Goal: Find specific page/section: Find specific page/section

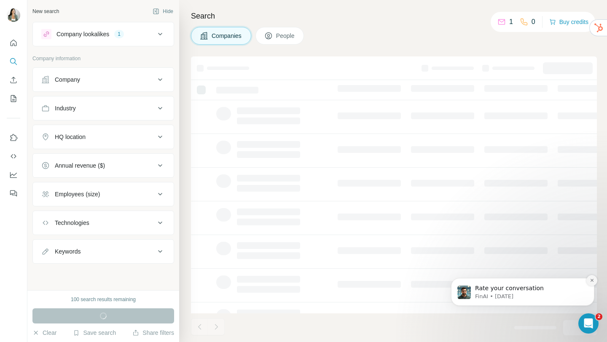
click at [593, 279] on icon "Dismiss notification" at bounding box center [591, 280] width 5 height 5
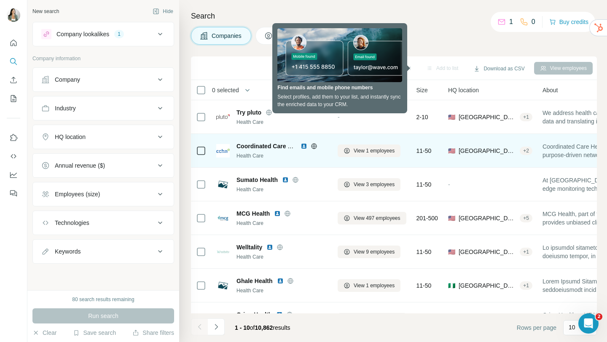
click at [306, 147] on img at bounding box center [303, 146] width 7 height 7
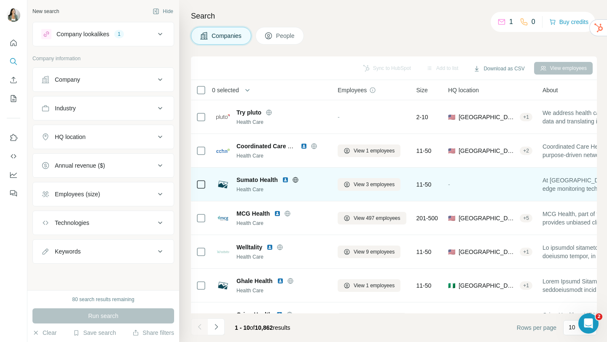
click at [286, 182] on img at bounding box center [285, 180] width 7 height 7
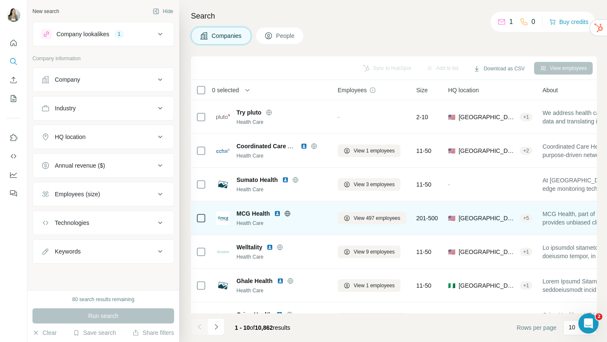
click at [278, 214] on img at bounding box center [277, 213] width 7 height 7
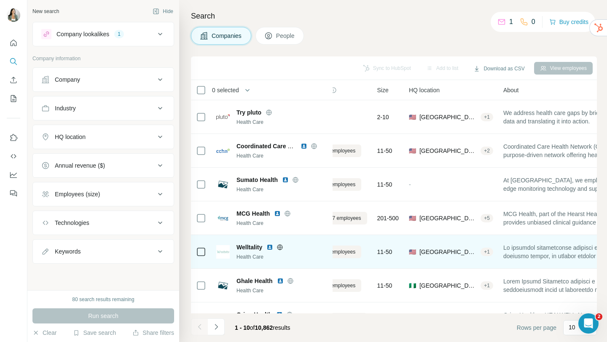
scroll to position [0, 11]
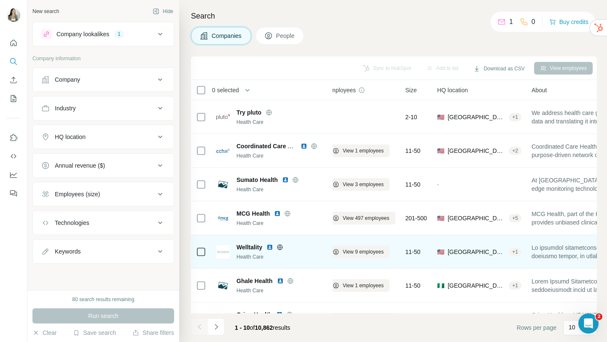
click at [270, 249] on img at bounding box center [269, 247] width 7 height 7
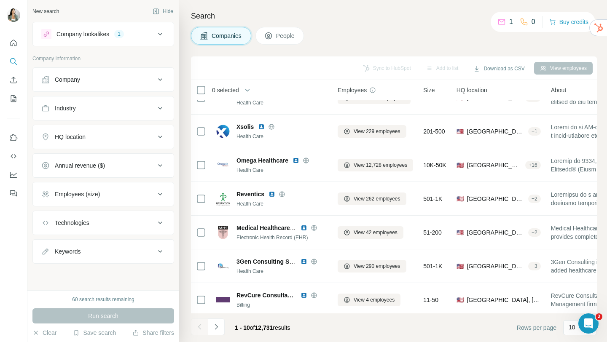
scroll to position [124, 0]
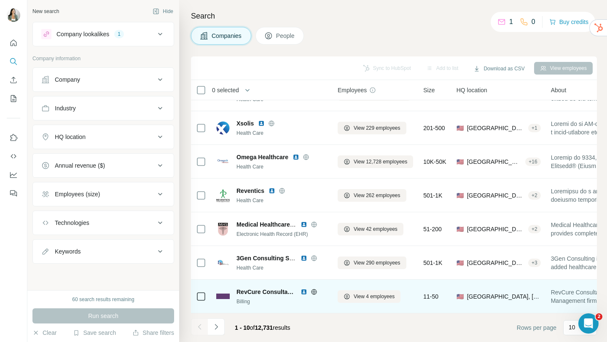
click at [304, 294] on img at bounding box center [303, 292] width 7 height 7
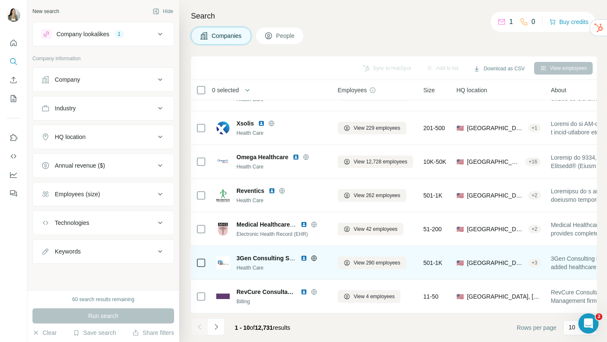
click at [306, 257] on img at bounding box center [303, 258] width 7 height 7
